Goal: Task Accomplishment & Management: Use online tool/utility

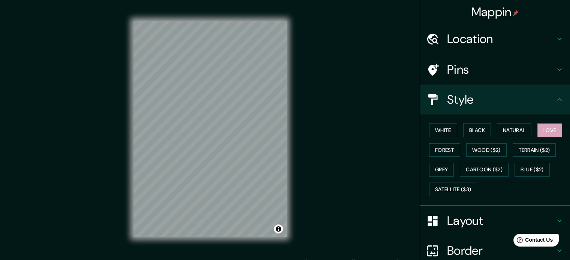
scroll to position [48, 0]
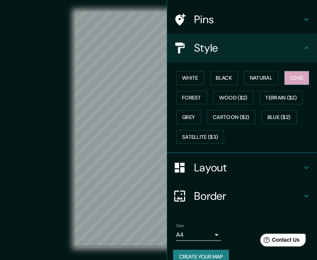
click at [168, 77] on div "Mappin Location Madrid, Madrid, España Pins Style White Black Natural Love Fore…" at bounding box center [158, 135] width 317 height 270
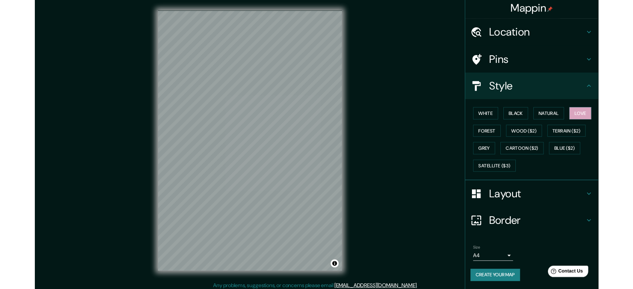
scroll to position [0, 0]
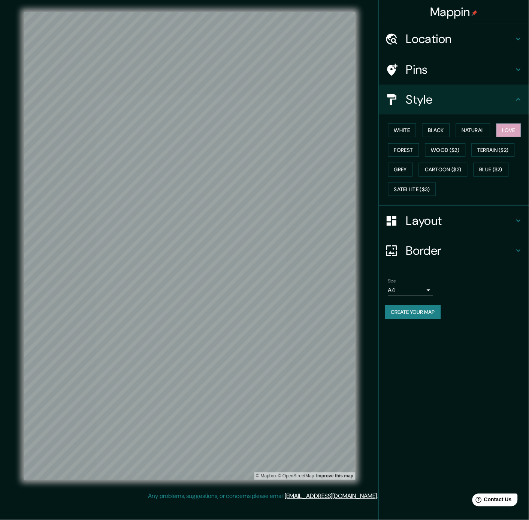
click at [430, 106] on h4 "Style" at bounding box center [460, 99] width 108 height 15
click at [490, 130] on button "Natural" at bounding box center [473, 131] width 34 height 14
click at [496, 137] on button "Love" at bounding box center [508, 131] width 25 height 14
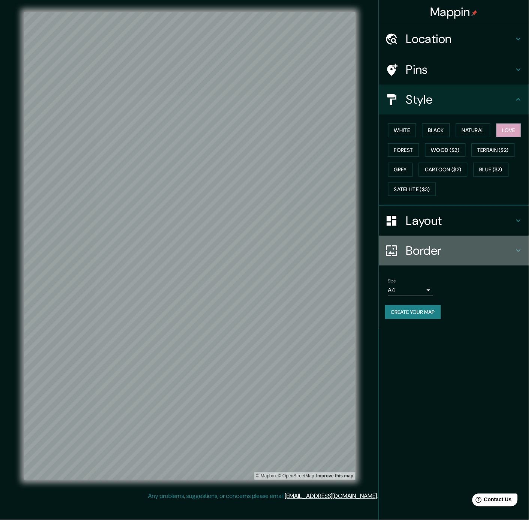
click at [402, 246] on div at bounding box center [395, 251] width 21 height 13
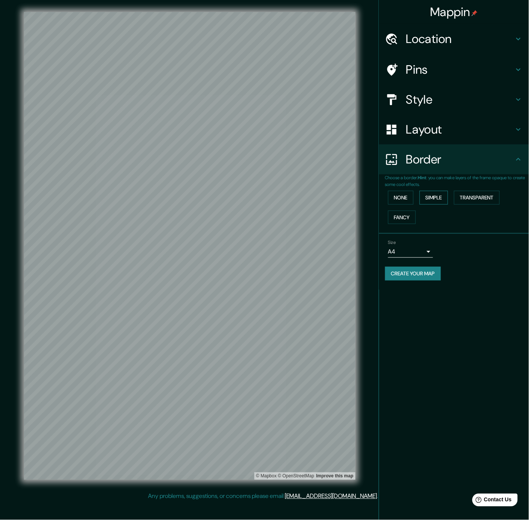
click at [434, 194] on button "Simple" at bounding box center [433, 198] width 28 height 14
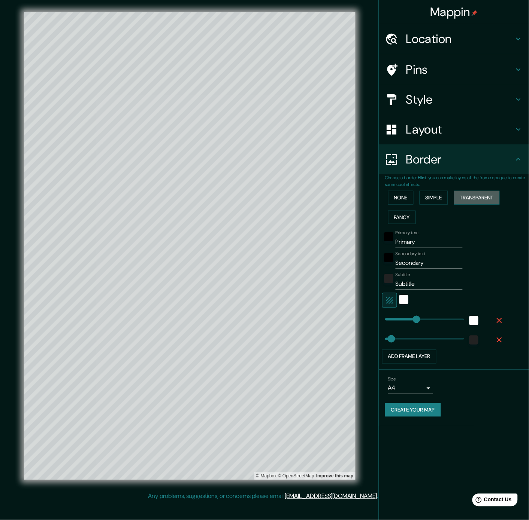
click at [474, 198] on button "Transparent" at bounding box center [477, 198] width 46 height 14
click at [396, 215] on button "Fancy" at bounding box center [402, 218] width 28 height 14
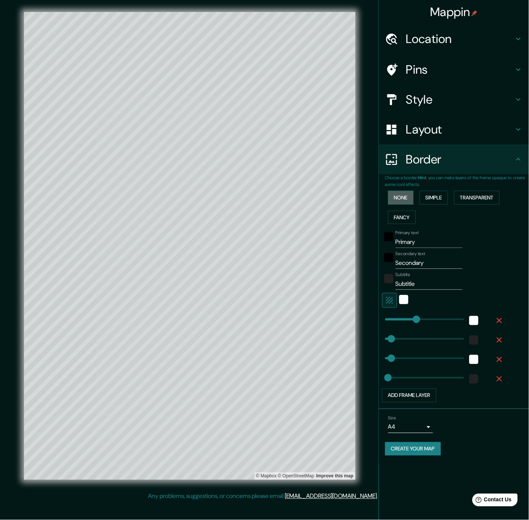
click at [403, 195] on button "None" at bounding box center [400, 198] width 25 height 14
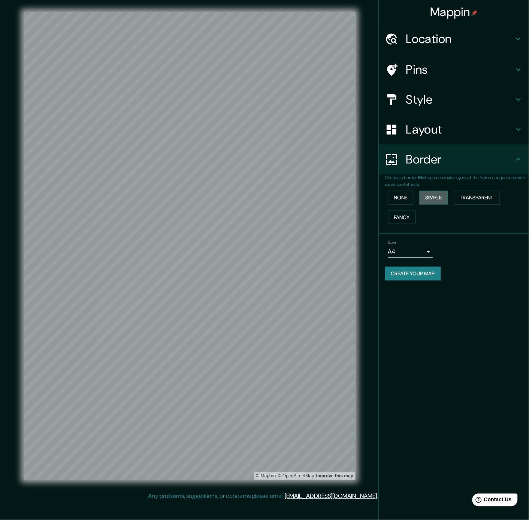
click at [432, 194] on button "Simple" at bounding box center [433, 198] width 28 height 14
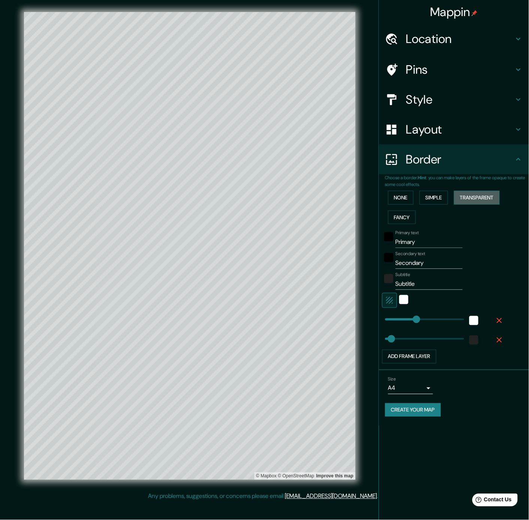
click at [477, 199] on button "Transparent" at bounding box center [477, 198] width 46 height 14
click at [403, 213] on button "Fancy" at bounding box center [402, 218] width 28 height 14
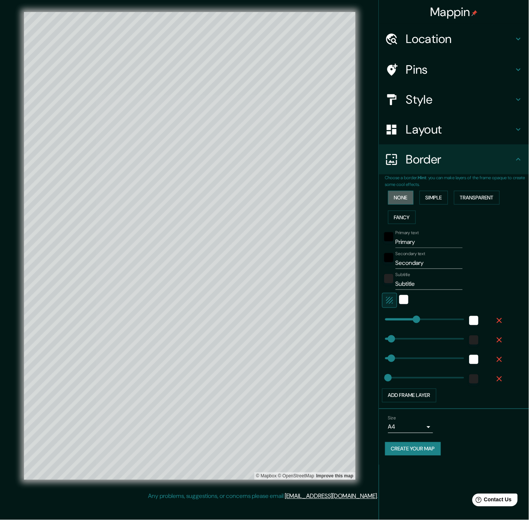
click at [394, 198] on button "None" at bounding box center [400, 198] width 25 height 14
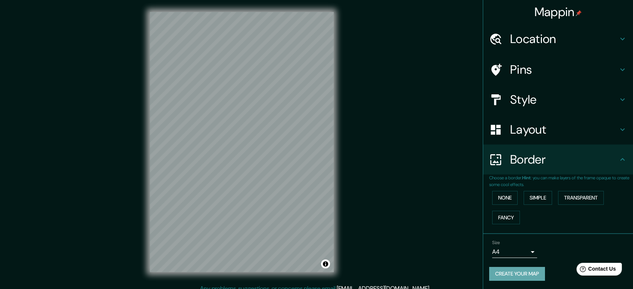
click at [528, 260] on button "Create your map" at bounding box center [517, 274] width 56 height 14
click at [517, 260] on button "Create your map" at bounding box center [517, 274] width 56 height 14
click at [409, 118] on div "© Mapbox © OpenStreetMap Improve this map" at bounding box center [242, 142] width 570 height 260
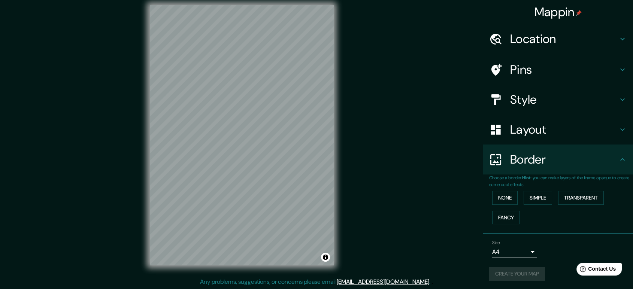
scroll to position [6, 0]
click at [525, 260] on button "Create your map" at bounding box center [517, 274] width 56 height 14
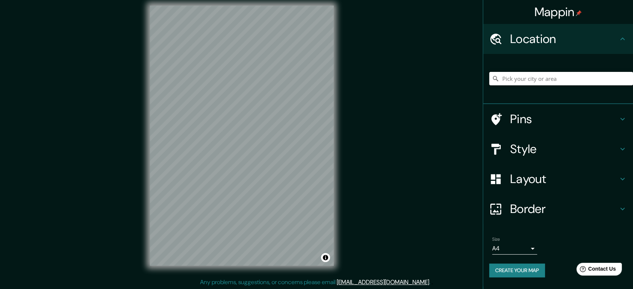
click at [550, 80] on input "Pick your city or area" at bounding box center [561, 78] width 144 height 13
type input "[GEOGRAPHIC_DATA], [GEOGRAPHIC_DATA], [GEOGRAPHIC_DATA]"
click at [425, 22] on div "Mappin Location [GEOGRAPHIC_DATA], [GEOGRAPHIC_DATA], [GEOGRAPHIC_DATA] [GEOGRA…" at bounding box center [316, 142] width 633 height 296
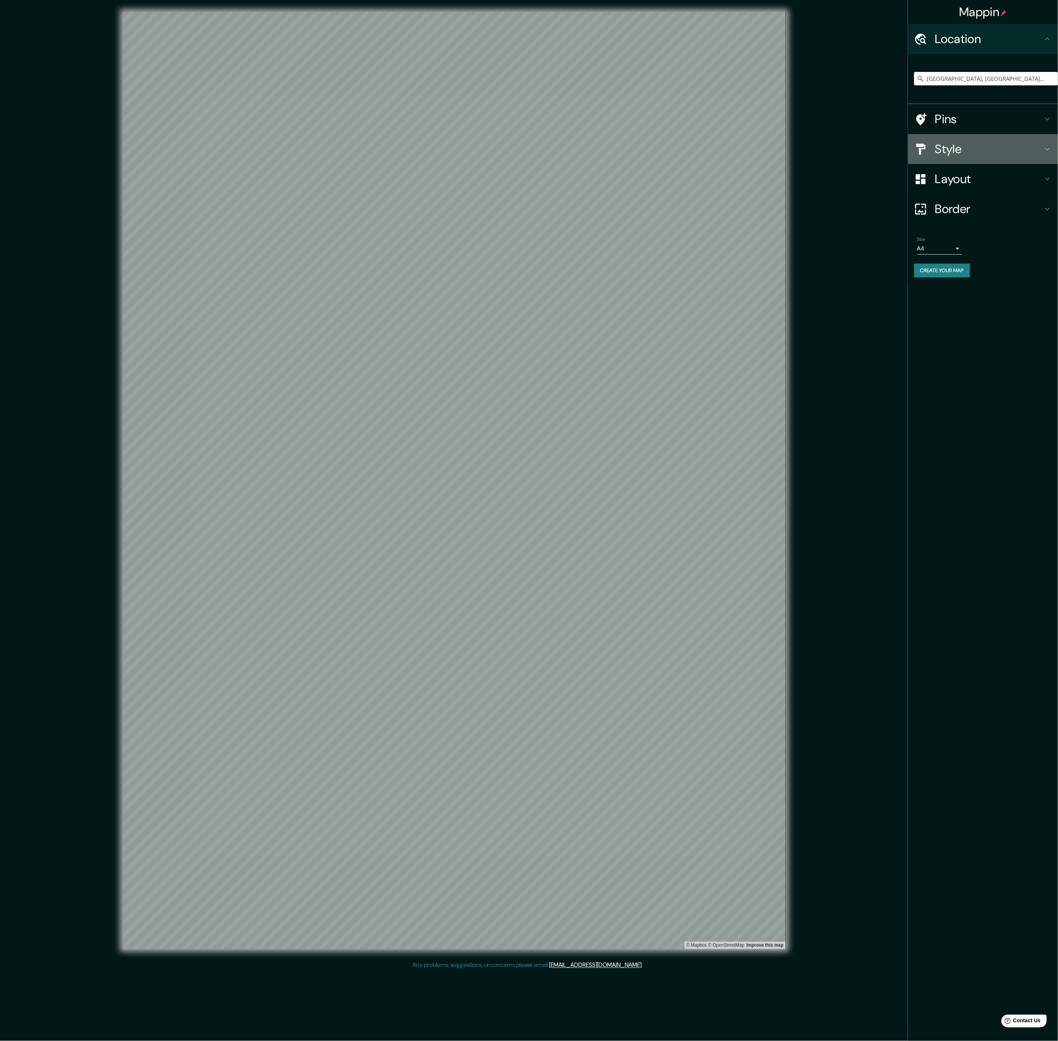
click at [632, 139] on div "Style" at bounding box center [983, 149] width 150 height 30
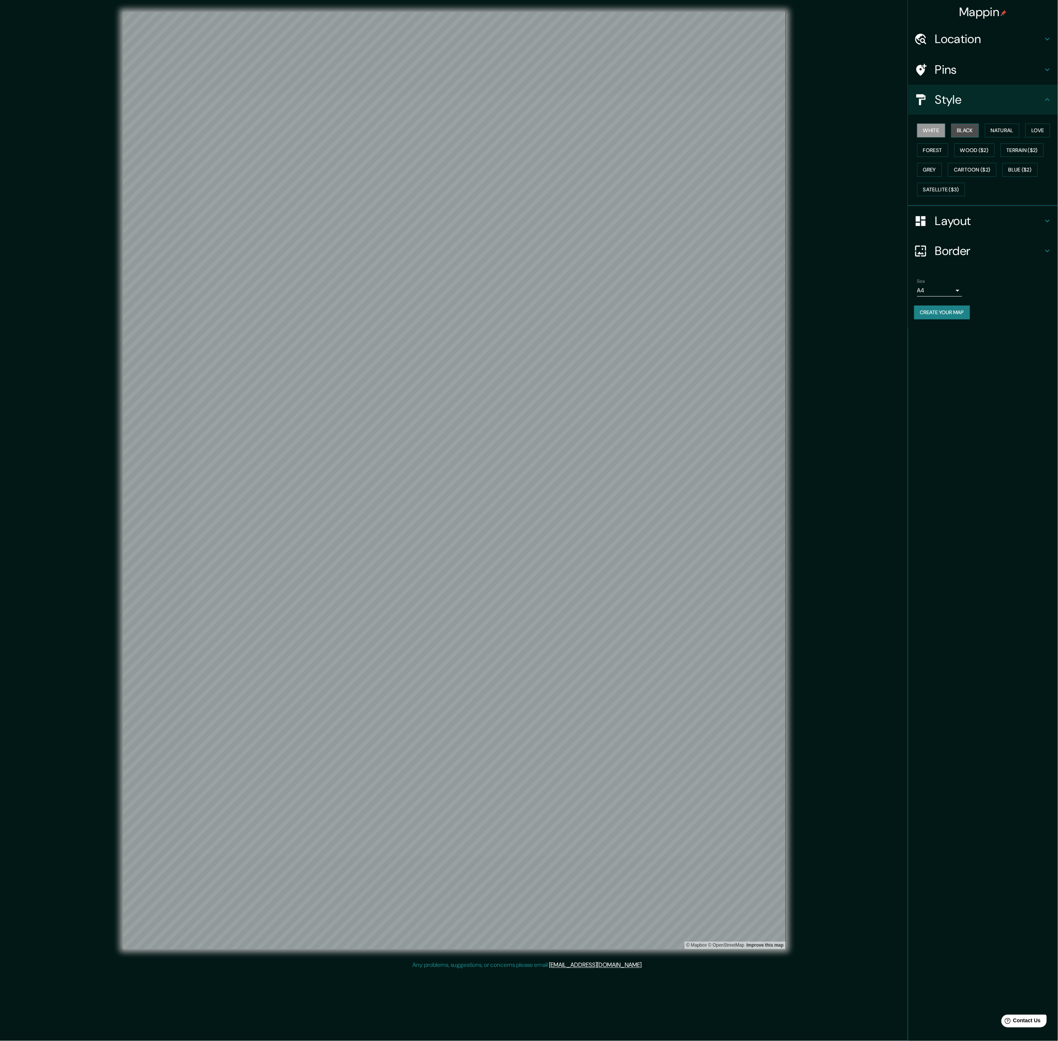
click at [632, 130] on button "Black" at bounding box center [965, 131] width 28 height 14
click at [632, 134] on button "Natural" at bounding box center [1002, 131] width 34 height 14
click at [632, 289] on button "Create your map" at bounding box center [942, 313] width 56 height 14
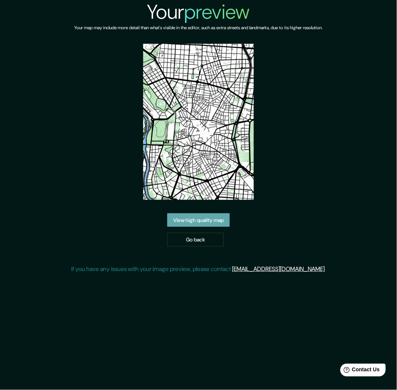
click at [219, 219] on link "View high quality map" at bounding box center [198, 220] width 63 height 14
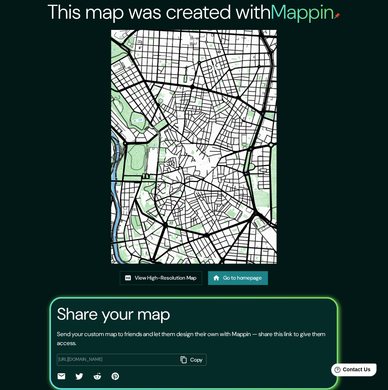
scroll to position [27, 0]
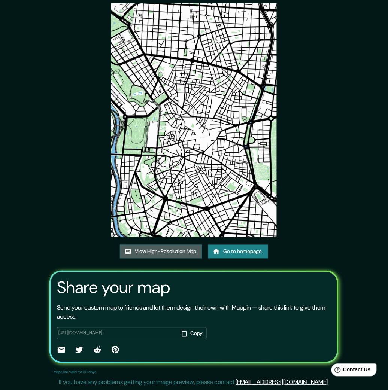
click at [186, 253] on link "View High-Resolution Map" at bounding box center [161, 252] width 82 height 14
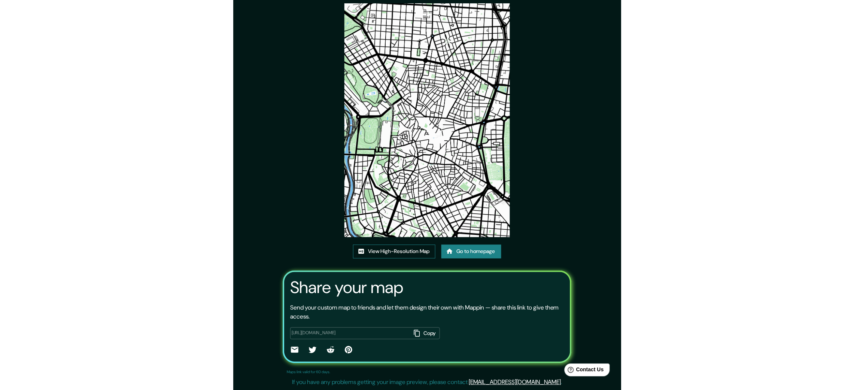
scroll to position [30, 0]
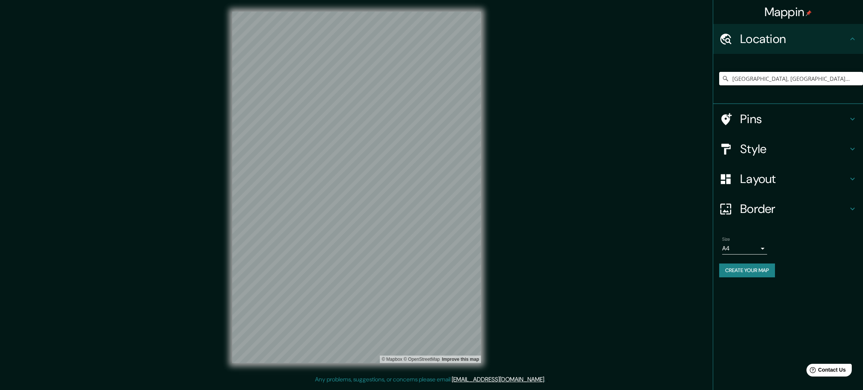
click at [767, 73] on input "[GEOGRAPHIC_DATA], [GEOGRAPHIC_DATA], [GEOGRAPHIC_DATA]" at bounding box center [791, 78] width 144 height 13
click at [813, 73] on input "[GEOGRAPHIC_DATA], [GEOGRAPHIC_DATA], [GEOGRAPHIC_DATA]" at bounding box center [791, 78] width 144 height 13
drag, startPoint x: 813, startPoint y: 75, endPoint x: 674, endPoint y: 79, distance: 138.2
click at [674, 79] on div "Mappin Location Madrid, Madrid, España Pins Style Layout Border Choose a border…" at bounding box center [431, 193] width 863 height 387
click at [820, 72] on input "[GEOGRAPHIC_DATA], [GEOGRAPHIC_DATA], [GEOGRAPHIC_DATA]" at bounding box center [791, 78] width 144 height 13
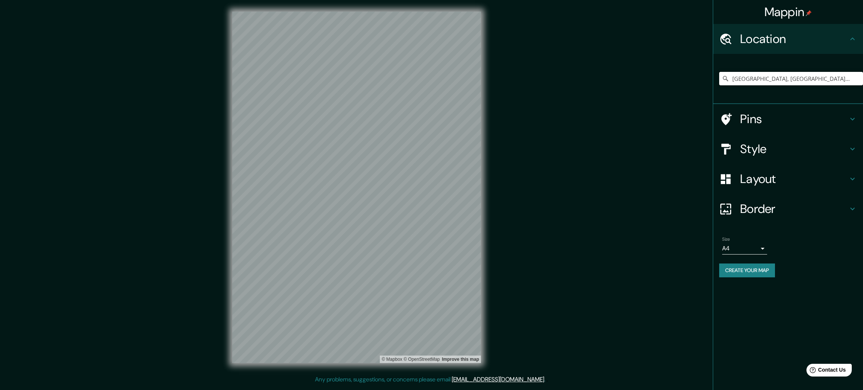
click at [812, 81] on input "[GEOGRAPHIC_DATA], [GEOGRAPHIC_DATA], [GEOGRAPHIC_DATA]" at bounding box center [791, 78] width 144 height 13
drag, startPoint x: 805, startPoint y: 80, endPoint x: 754, endPoint y: 82, distance: 51.4
click at [754, 82] on input "[GEOGRAPHIC_DATA], [GEOGRAPHIC_DATA], [GEOGRAPHIC_DATA]" at bounding box center [791, 78] width 144 height 13
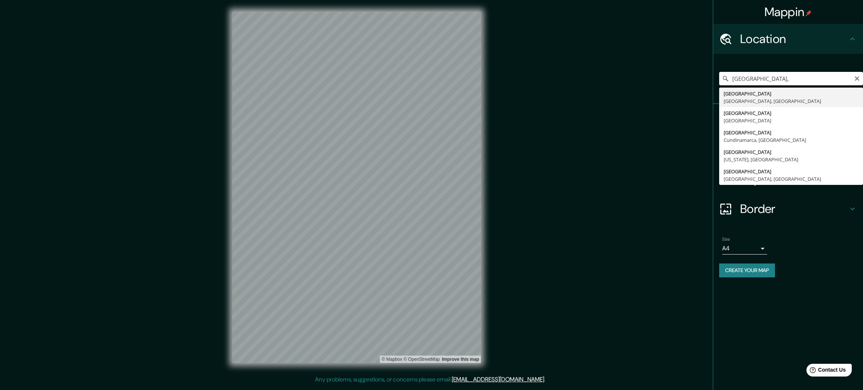
type input "[GEOGRAPHIC_DATA], [GEOGRAPHIC_DATA], [GEOGRAPHIC_DATA]"
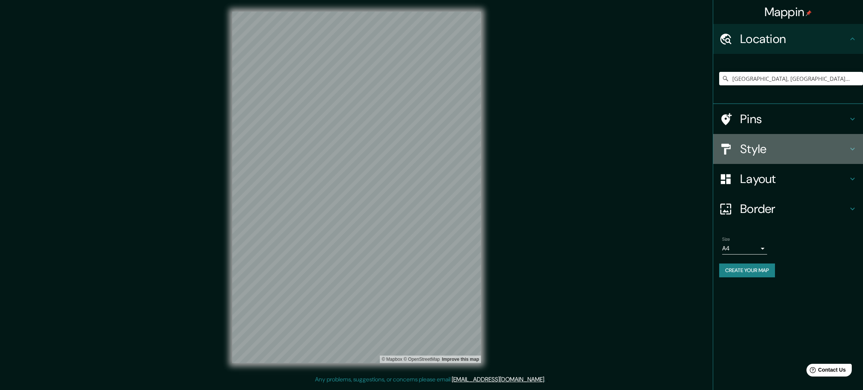
click at [777, 146] on h4 "Style" at bounding box center [794, 149] width 108 height 15
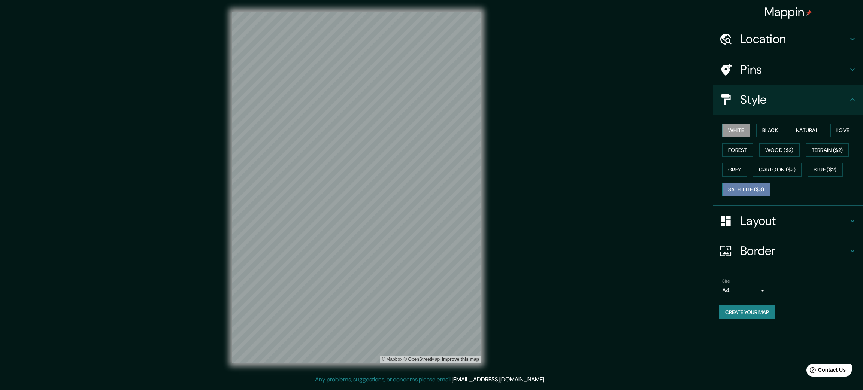
click at [749, 186] on button "Satellite ($3)" at bounding box center [746, 190] width 48 height 14
click at [746, 148] on button "Forest" at bounding box center [737, 150] width 31 height 14
click at [741, 125] on button "White" at bounding box center [736, 131] width 28 height 14
click at [821, 149] on button "Terrain ($2)" at bounding box center [826, 150] width 43 height 14
click at [811, 133] on button "Natural" at bounding box center [807, 131] width 34 height 14
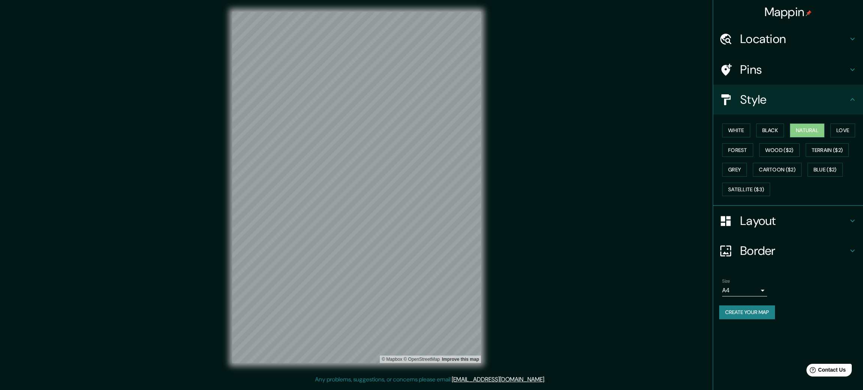
click at [423, 0] on html "Mappin Location Madrid, Madrid, España Pins Style White Black Natural Love Fore…" at bounding box center [431, 195] width 863 height 390
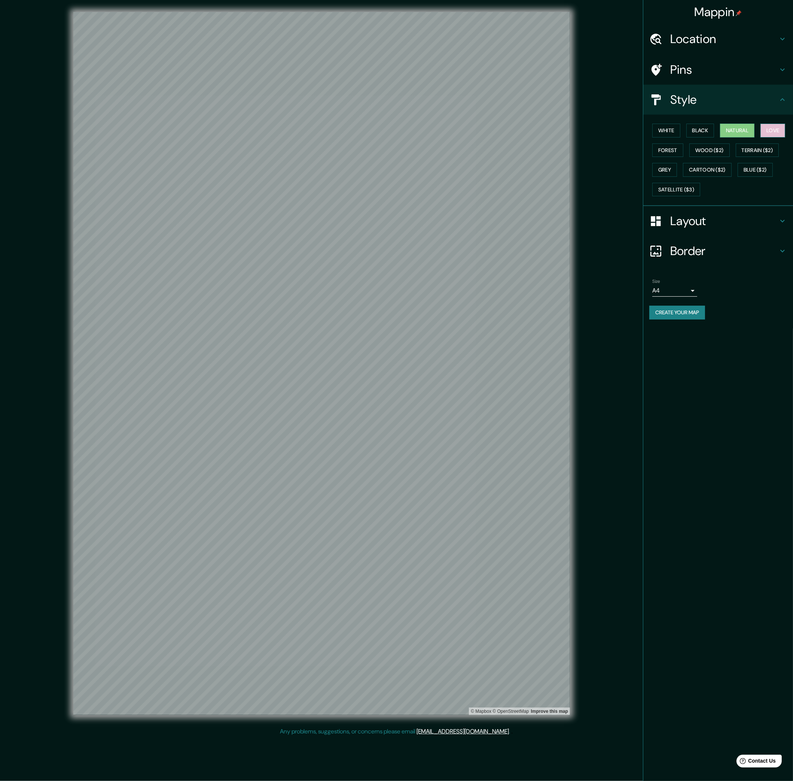
click at [761, 137] on button "Love" at bounding box center [773, 131] width 25 height 14
click at [697, 314] on button "Create your map" at bounding box center [678, 313] width 56 height 14
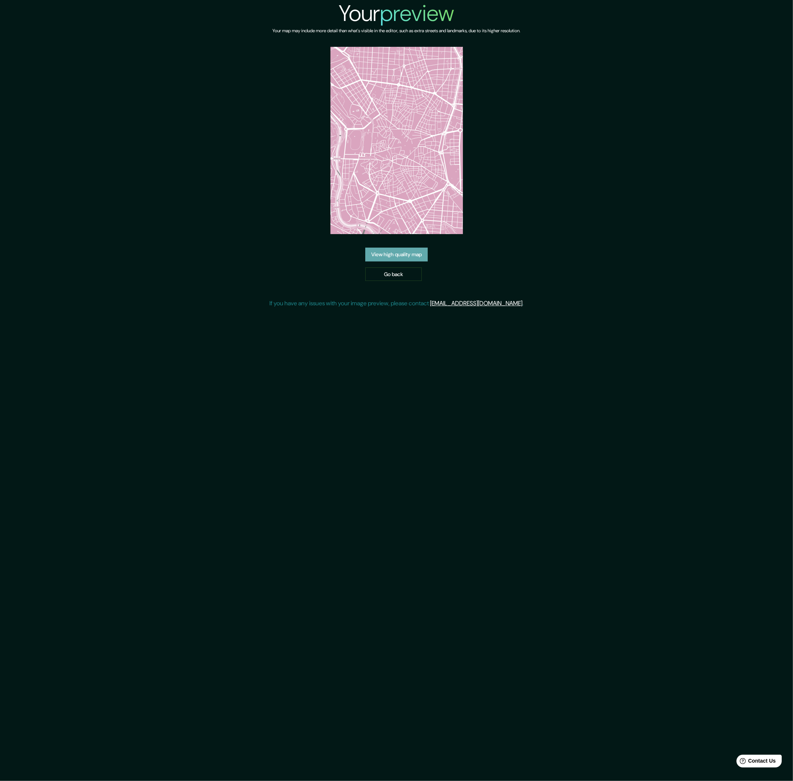
click at [409, 250] on link "View high quality map" at bounding box center [396, 255] width 63 height 14
